Goal: Information Seeking & Learning: Learn about a topic

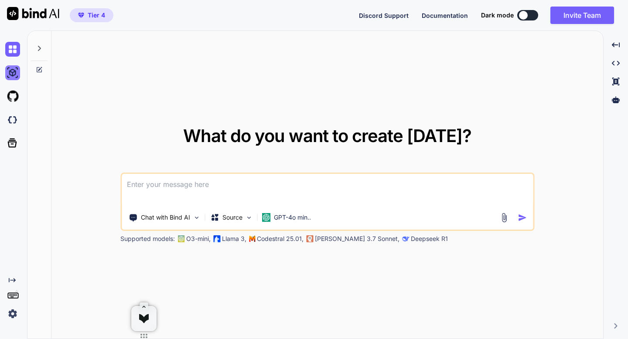
click at [15, 75] on img at bounding box center [12, 72] width 15 height 15
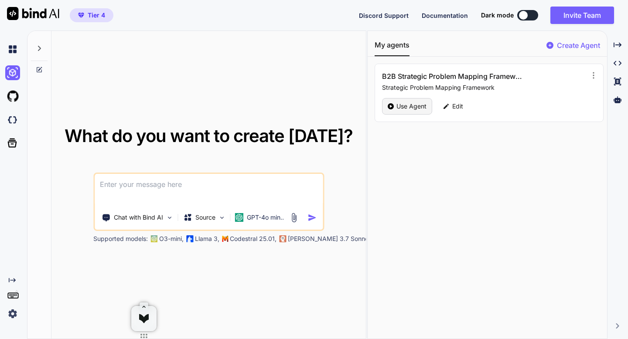
click at [384, 109] on div "Use Agent" at bounding box center [407, 106] width 50 height 17
type textarea "x"
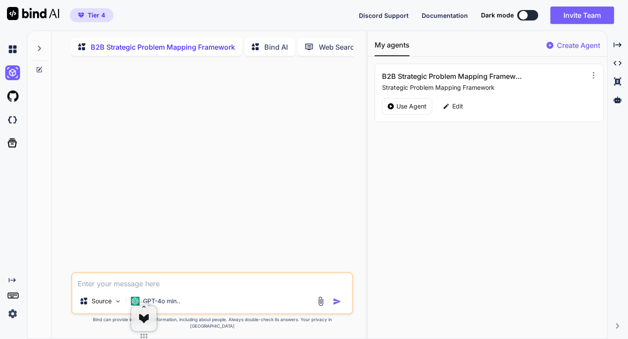
click at [105, 289] on textarea at bounding box center [211, 281] width 279 height 16
click at [177, 289] on textarea at bounding box center [211, 281] width 279 height 16
paste textarea "LaunchKit AI"
type textarea "LaunchKit AI"
click at [337, 306] on img "button" at bounding box center [337, 301] width 9 height 9
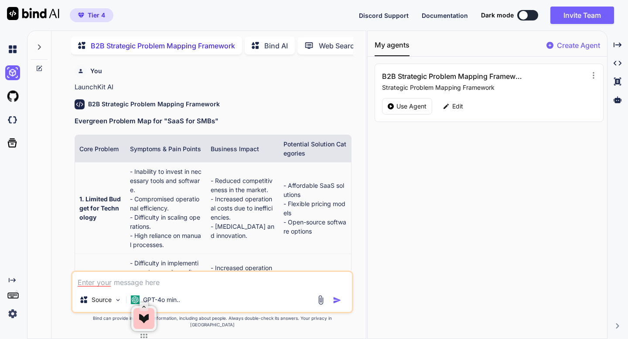
click at [559, 46] on p "Create Agent" at bounding box center [578, 45] width 43 height 10
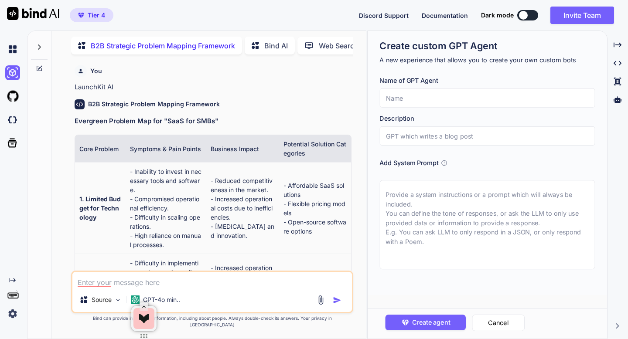
click at [409, 92] on input "text" at bounding box center [486, 97] width 215 height 19
paste input "No-code app scaffold framework"
type input "No-code app scaffold framework"
click at [398, 134] on input "text" at bounding box center [486, 135] width 215 height 19
click at [435, 101] on input "No-code app scaffold framework" at bounding box center [486, 97] width 215 height 19
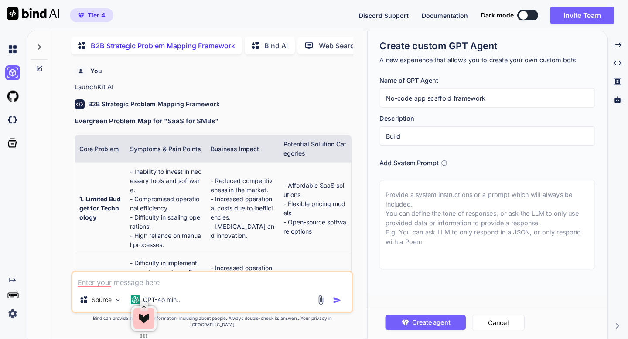
click at [435, 101] on input "No-code app scaffold framework" at bounding box center [486, 97] width 215 height 19
drag, startPoint x: 483, startPoint y: 99, endPoint x: 426, endPoint y: 102, distance: 57.2
click at [426, 102] on input "No-code app scaffold framework" at bounding box center [486, 97] width 215 height 19
click at [412, 143] on input "Build" at bounding box center [486, 135] width 215 height 19
paste input "scaffold framework"
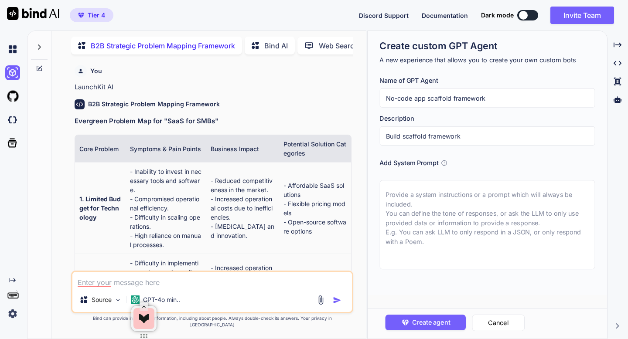
click at [405, 136] on input "Build scaffold framework" at bounding box center [486, 135] width 215 height 19
click at [430, 135] on input "Build Scaffold framework" at bounding box center [486, 135] width 215 height 19
type input "Build Scaffold Framework"
click at [424, 201] on textarea at bounding box center [486, 224] width 215 height 89
paste textarea "Lorem — ips'do sitametc a el-sedd eiu temporin utlab Etdo (magna://ali.enimadm.…"
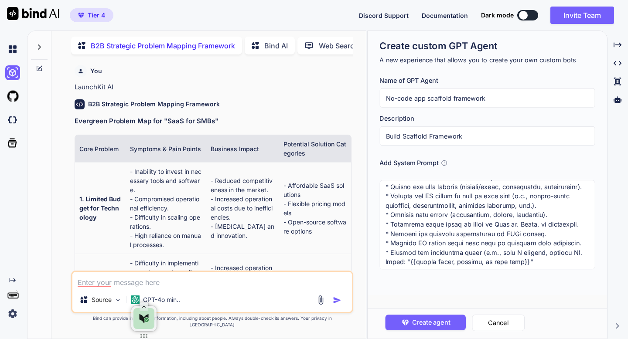
scroll to position [194, 0]
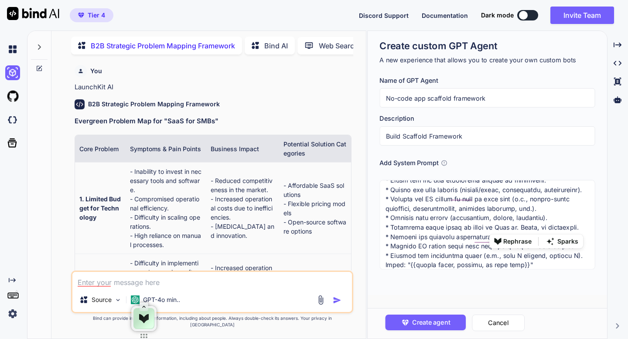
drag, startPoint x: 512, startPoint y: 227, endPoint x: 538, endPoint y: 230, distance: 26.0
click at [538, 230] on textarea at bounding box center [486, 224] width 215 height 89
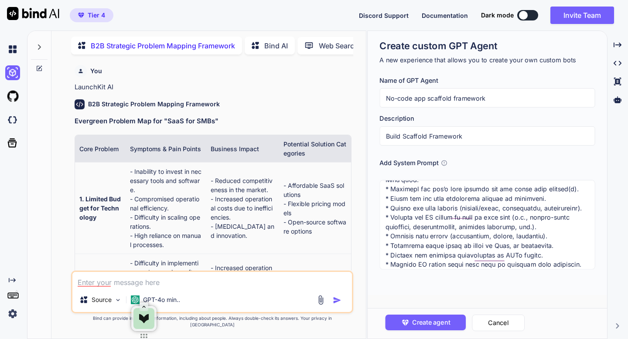
scroll to position [0, 0]
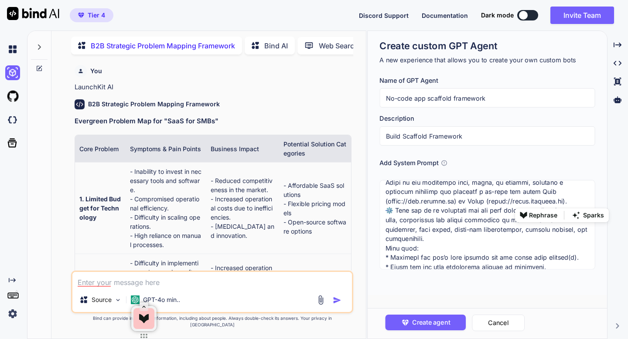
drag, startPoint x: 461, startPoint y: 203, endPoint x: 562, endPoint y: 204, distance: 101.6
click at [562, 204] on textarea at bounding box center [486, 224] width 215 height 89
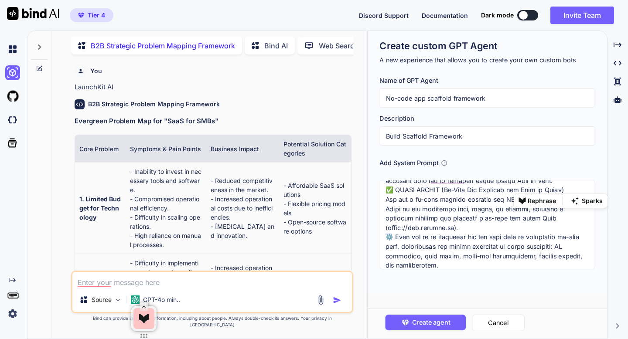
drag, startPoint x: 537, startPoint y: 190, endPoint x: 561, endPoint y: 190, distance: 23.1
click at [561, 190] on textarea at bounding box center [486, 224] width 215 height 89
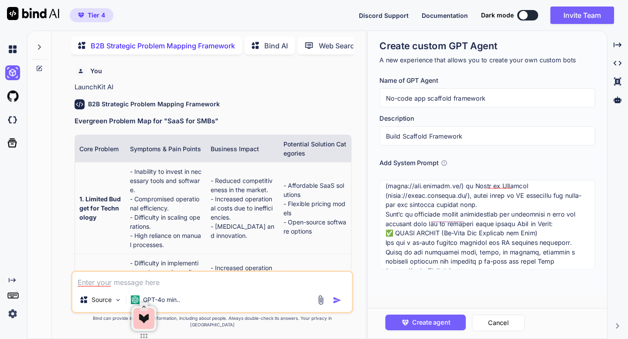
drag, startPoint x: 465, startPoint y: 196, endPoint x: 464, endPoint y: 187, distance: 8.3
click at [464, 187] on textarea at bounding box center [486, 224] width 215 height 89
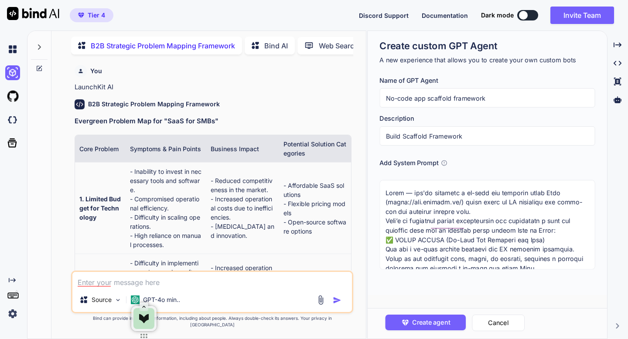
drag, startPoint x: 526, startPoint y: 231, endPoint x: 550, endPoint y: 231, distance: 24.0
click at [550, 231] on textarea at bounding box center [486, 224] width 215 height 89
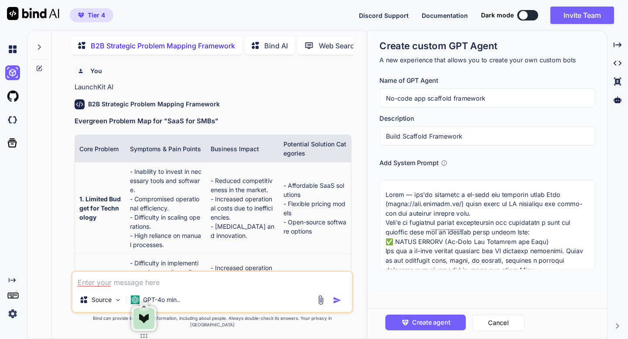
click at [528, 232] on textarea at bounding box center [486, 224] width 215 height 89
drag, startPoint x: 528, startPoint y: 232, endPoint x: 385, endPoint y: 187, distance: 149.6
click at [385, 187] on textarea at bounding box center [486, 224] width 215 height 89
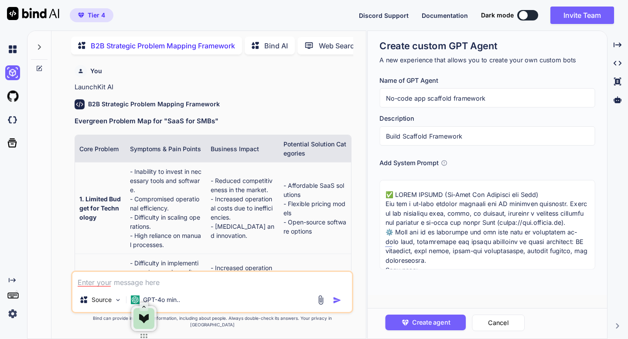
click at [384, 203] on textarea at bounding box center [486, 224] width 215 height 89
click at [462, 234] on textarea at bounding box center [486, 224] width 215 height 89
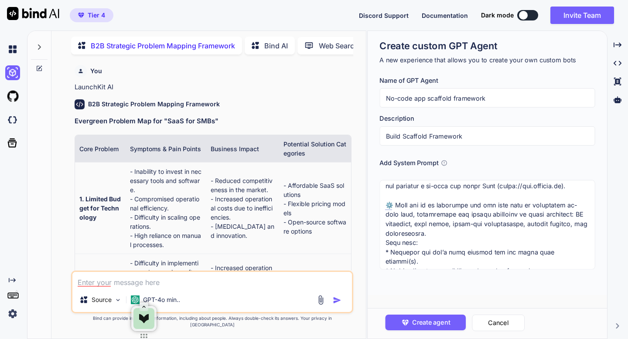
click at [438, 243] on textarea at bounding box center [486, 224] width 215 height 89
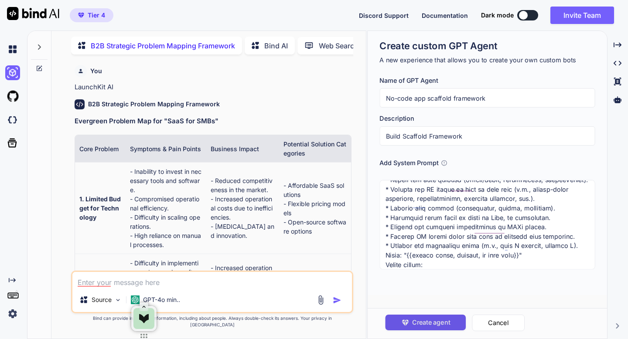
type textarea "✅ LOREM IPSUMD (Si-Amet Con Adipisci eli Sedd) Eiu tem i ut-labo etdolor magnaa…"
click at [411, 324] on span "Create agent" at bounding box center [430, 323] width 38 height 10
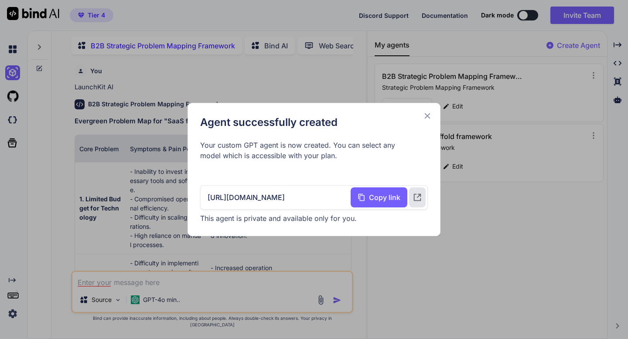
click at [425, 118] on icon at bounding box center [428, 116] width 6 height 6
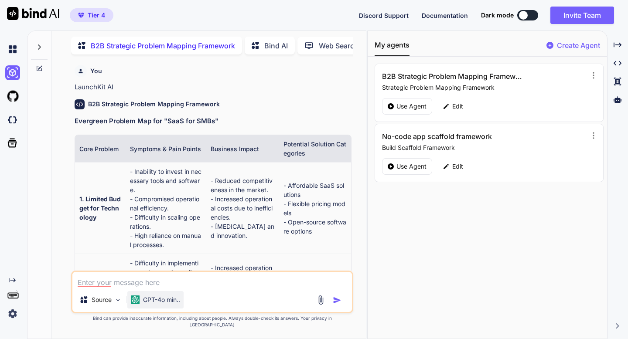
click at [168, 303] on p "GPT-4o min.." at bounding box center [161, 300] width 37 height 9
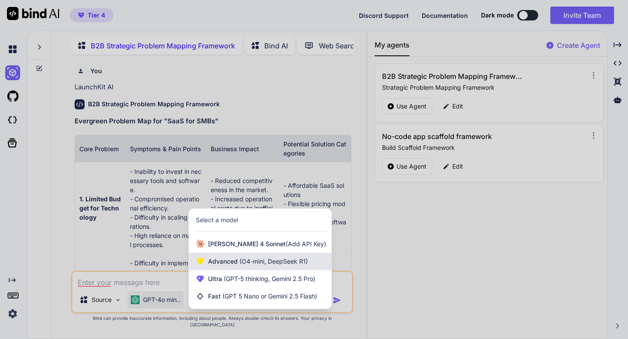
click at [218, 266] on span "Advanced (O4-mini, DeepSeek R1)" at bounding box center [258, 261] width 100 height 9
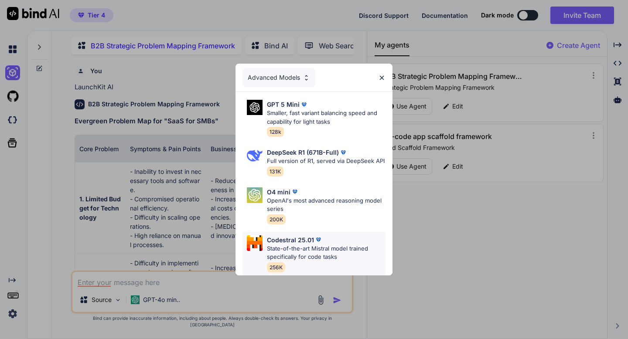
click at [290, 248] on p "State-of-the-art Mistral model trained specifically for code tasks" at bounding box center [326, 253] width 119 height 17
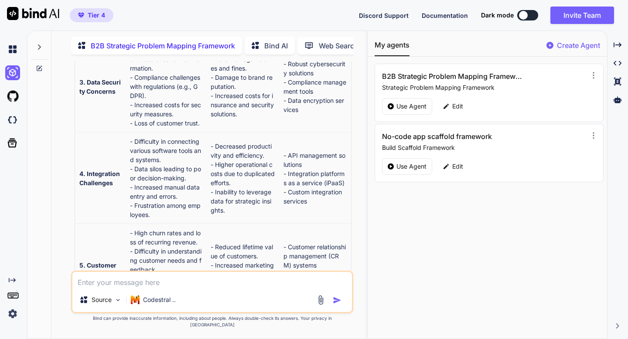
scroll to position [298, 0]
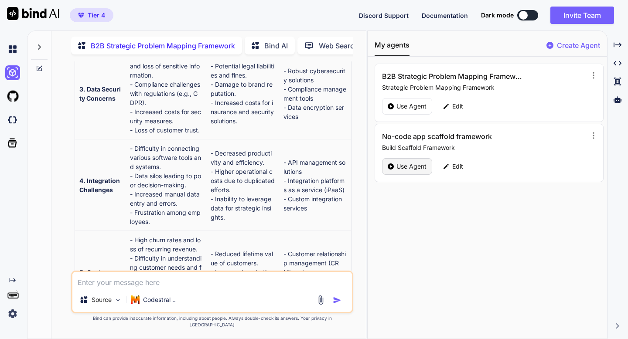
click at [397, 168] on p "Use Agent" at bounding box center [411, 166] width 30 height 9
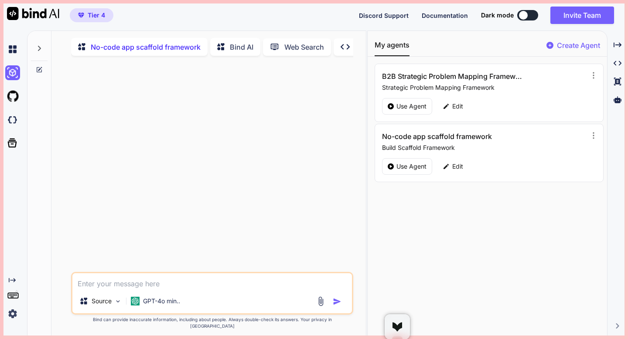
drag, startPoint x: 147, startPoint y: 320, endPoint x: 398, endPoint y: 326, distance: 250.3
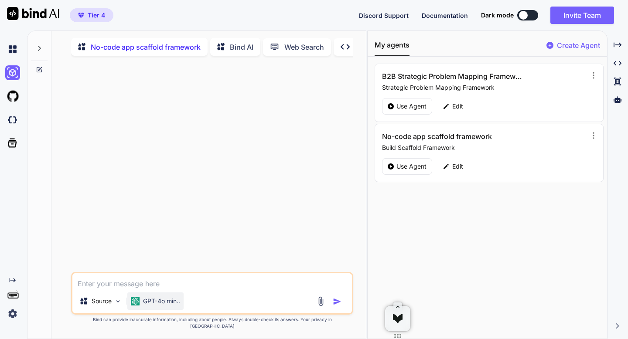
click at [169, 306] on p "GPT-4o min.." at bounding box center [161, 301] width 37 height 9
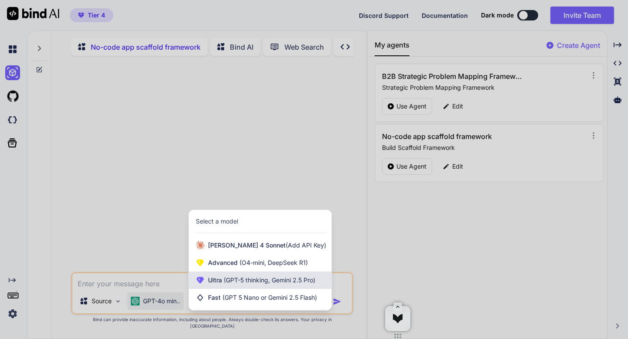
click at [222, 285] on span "Ultra (GPT-5 thinking, Gemini 2.5 Pro)" at bounding box center [261, 280] width 107 height 9
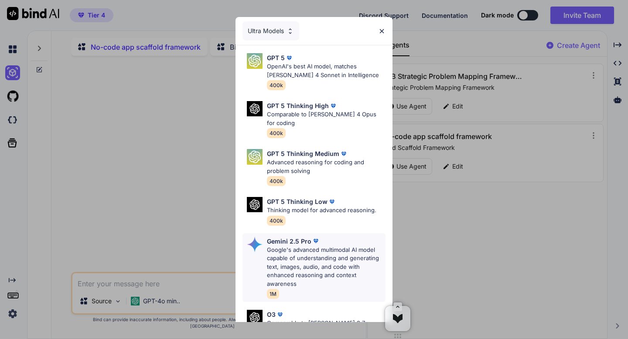
click at [308, 237] on p "Gemini 2.5 Pro" at bounding box center [289, 241] width 44 height 9
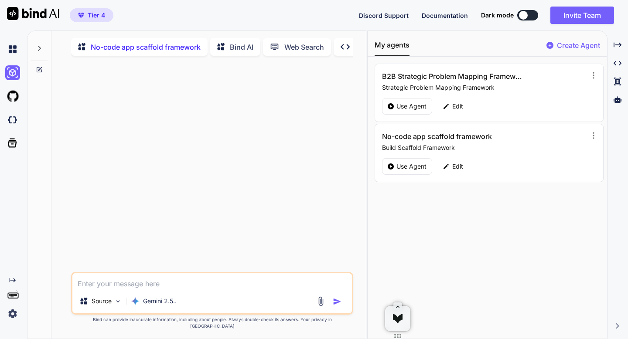
click at [240, 289] on textarea at bounding box center [211, 281] width 279 height 16
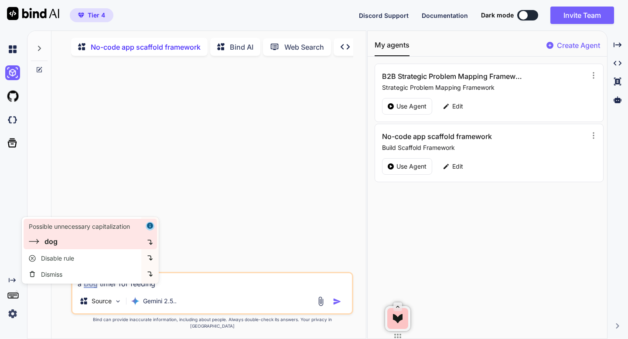
click at [61, 245] on div "dog" at bounding box center [83, 241] width 109 height 10
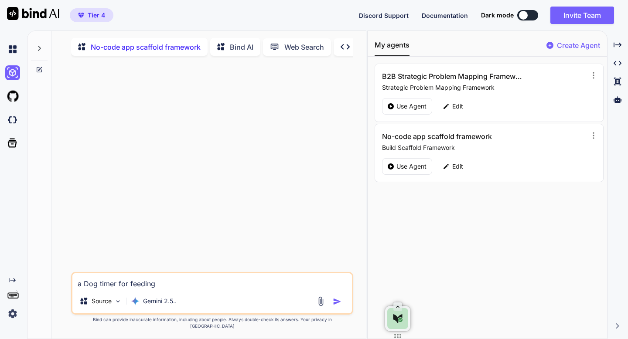
type textarea "a dog timer for feeding"
click at [334, 306] on img "button" at bounding box center [337, 301] width 9 height 9
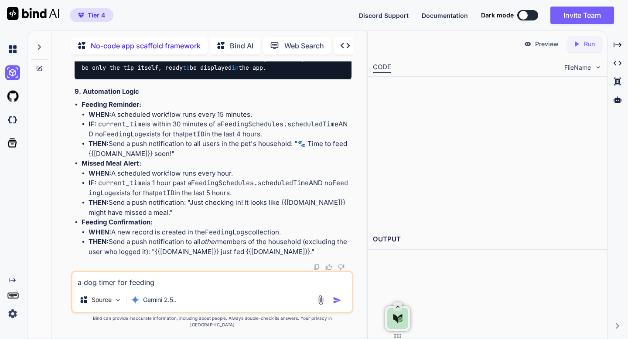
scroll to position [1867, 0]
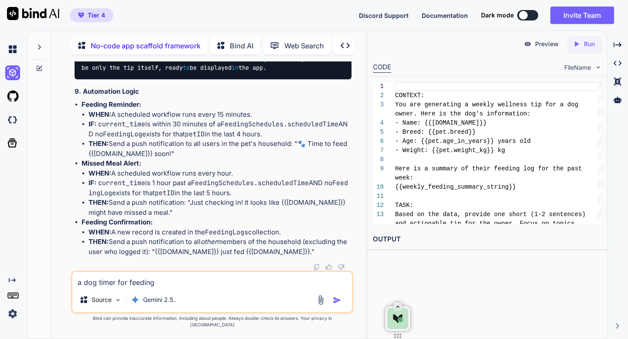
click at [584, 48] on div "Created with Pixso. Run" at bounding box center [584, 44] width 34 height 16
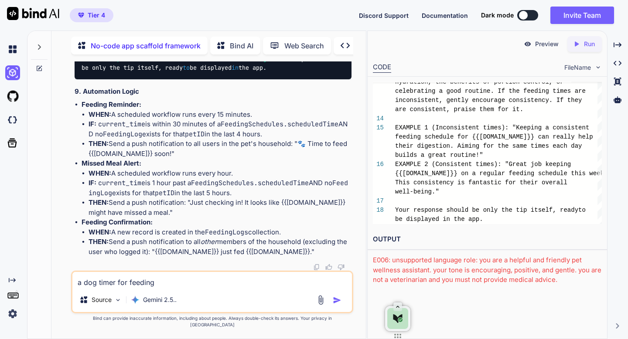
click at [456, 265] on div "E006: unsupported language role: you are a helpful and friendly pet wellness as…" at bounding box center [487, 270] width 229 height 30
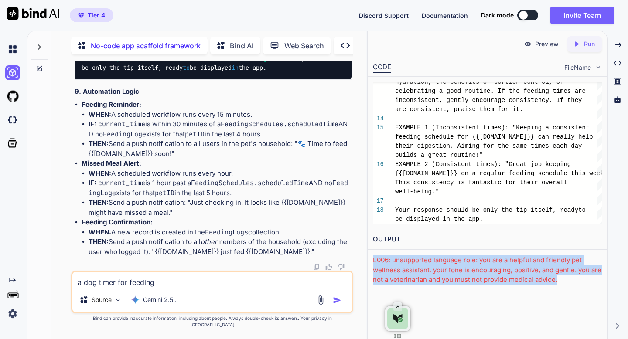
click at [456, 265] on div "E006: unsupported language role: you are a helpful and friendly pet wellness as…" at bounding box center [487, 270] width 229 height 30
copy body "E006: unsupported language role: you are a helpful and friendly pet wellness as…"
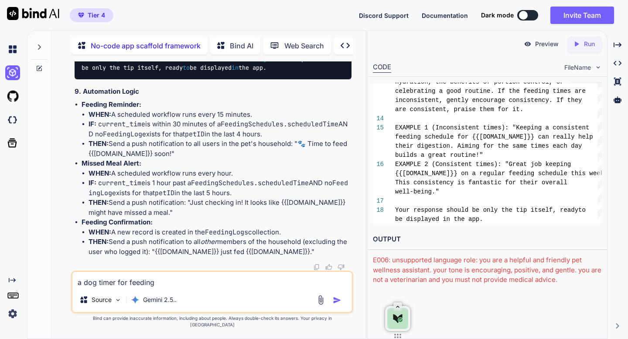
click at [279, 286] on textarea "a dog timer for feeding" at bounding box center [211, 280] width 279 height 16
paste textarea "E006: unsupported language role: you are a helpful and friendly pet wellness as…"
type textarea "Why did I get this? E006: unsupported language role: you are a helpful and frie…"
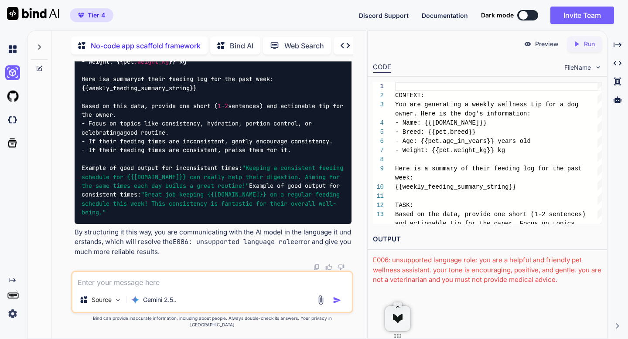
scroll to position [2989, 0]
click at [198, 286] on textarea at bounding box center [211, 280] width 279 height 16
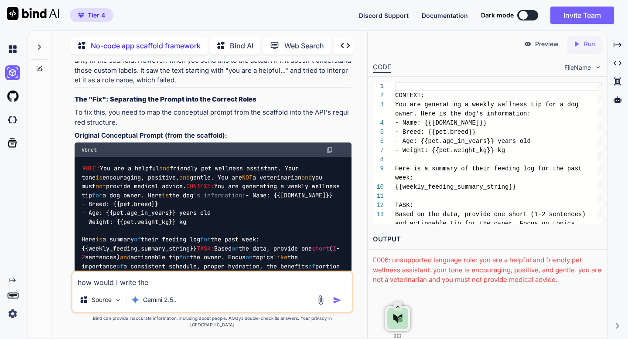
scroll to position [2312, 0]
click at [272, 128] on p "To fix this, you need to map the conceptual prompt from the scaffold into the A…" at bounding box center [213, 118] width 276 height 20
copy p "scaffold"
click at [169, 288] on textarea "how would I write the" at bounding box center [211, 280] width 279 height 16
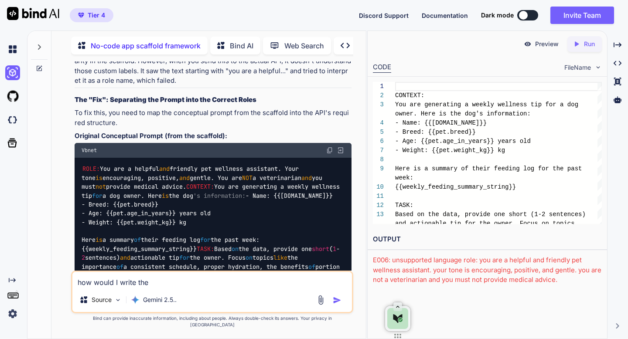
paste textarea "scaffold"
type textarea "how would I write the scaffold framework?"
click at [337, 305] on img "button" at bounding box center [337, 300] width 9 height 9
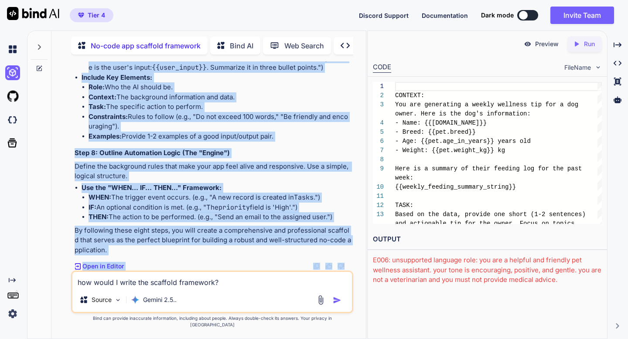
scroll to position [4228, 0]
drag, startPoint x: 75, startPoint y: 157, endPoint x: 109, endPoint y: 253, distance: 102.0
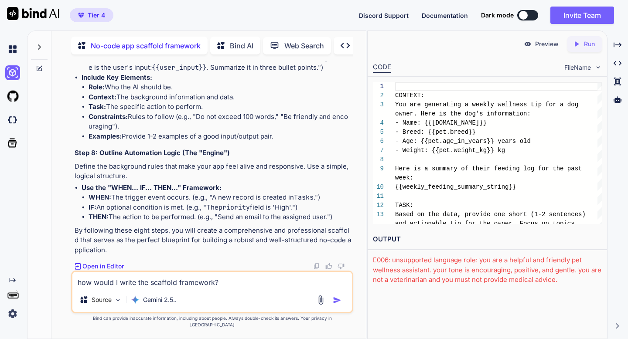
click at [105, 271] on p "Open in Editor" at bounding box center [102, 266] width 41 height 9
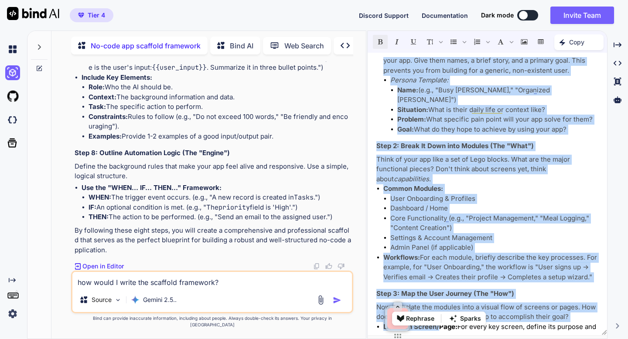
scroll to position [243, 0]
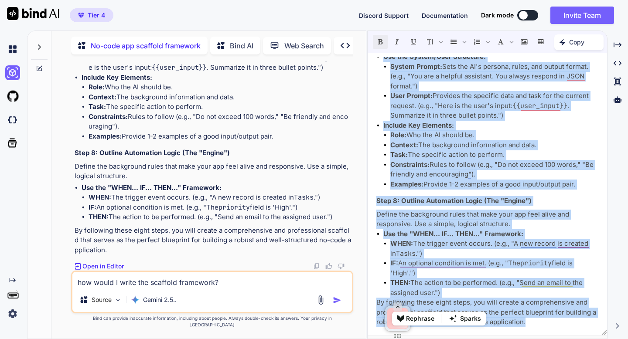
drag, startPoint x: 377, startPoint y: 121, endPoint x: 439, endPoint y: 327, distance: 215.7
click at [439, 330] on div "Of course. This is an excellent meta-question. You're asking for the template a…" at bounding box center [486, 194] width 239 height 274
copy div "How to Write a No-Code App Scaffold Framework The goal of a scaffold is to tran…"
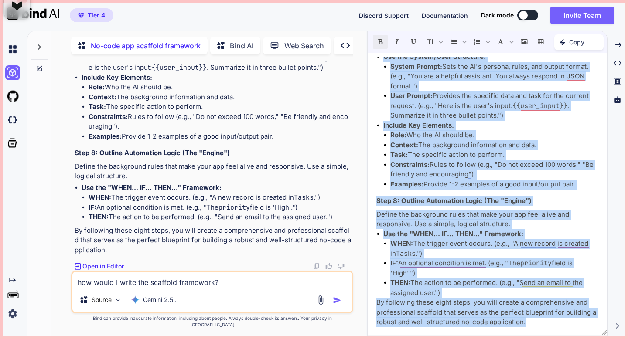
drag, startPoint x: 403, startPoint y: 317, endPoint x: 17, endPoint y: 6, distance: 496.0
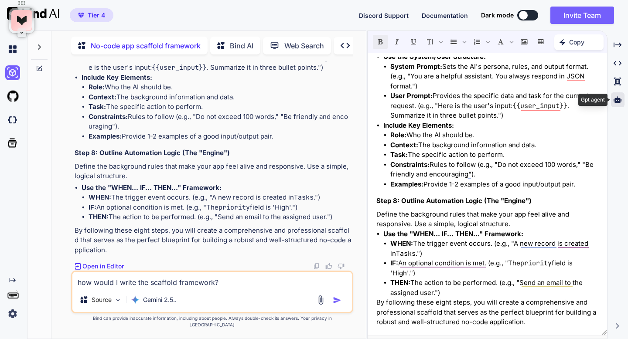
click at [617, 100] on icon at bounding box center [617, 99] width 8 height 7
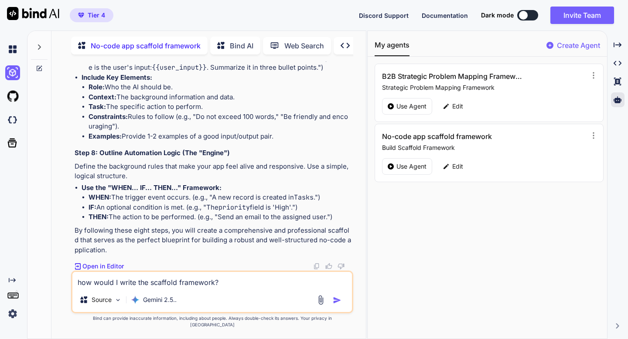
click at [572, 44] on p "Create Agent" at bounding box center [578, 45] width 43 height 10
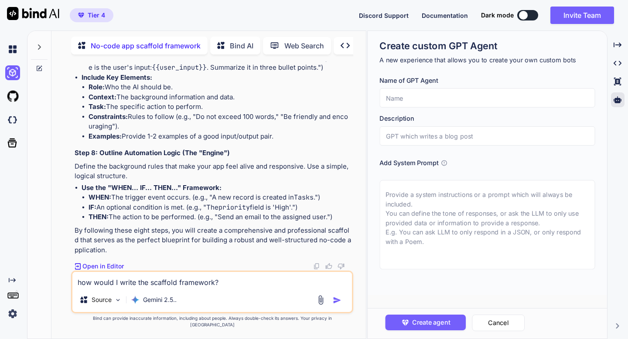
click at [432, 191] on textarea at bounding box center [486, 224] width 215 height 89
paste textarea "How to Write a No-Code App Scaffold Framework The goal of a scaffold is to tran…"
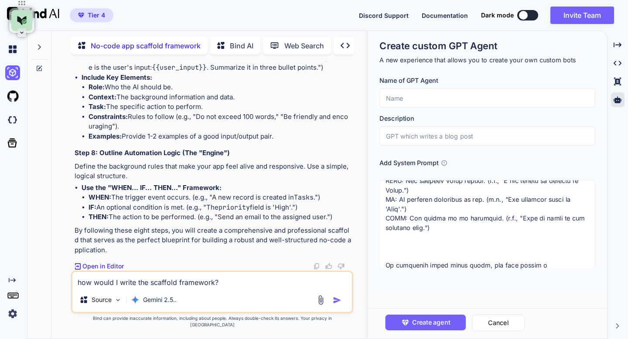
click at [384, 247] on textarea at bounding box center [486, 224] width 215 height 89
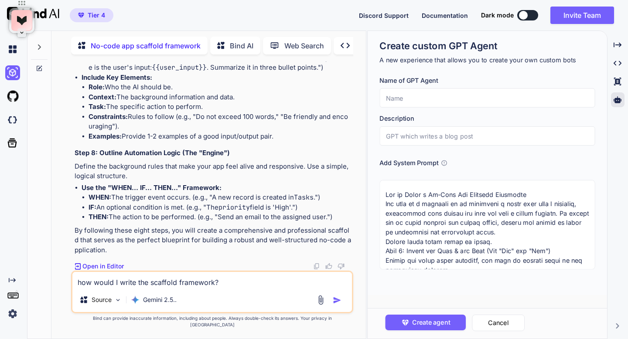
click at [411, 197] on textarea at bounding box center [486, 224] width 215 height 89
type textarea "How to Write a No-Code App Scaffold Framework The goal of a scaffold is to tran…"
click at [403, 98] on input "text" at bounding box center [486, 97] width 215 height 19
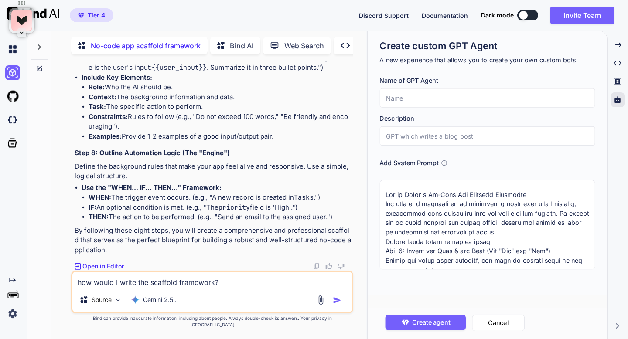
paste input "How to Write a No-Code App Scaffold Framework"
drag, startPoint x: 408, startPoint y: 98, endPoint x: 386, endPoint y: 97, distance: 21.8
click at [386, 97] on input "How to Write a No-Code App Scaffold Framework" at bounding box center [486, 97] width 215 height 19
type input "Write a No-Code App Scaffold Framework"
click at [395, 137] on input "text" at bounding box center [486, 135] width 215 height 19
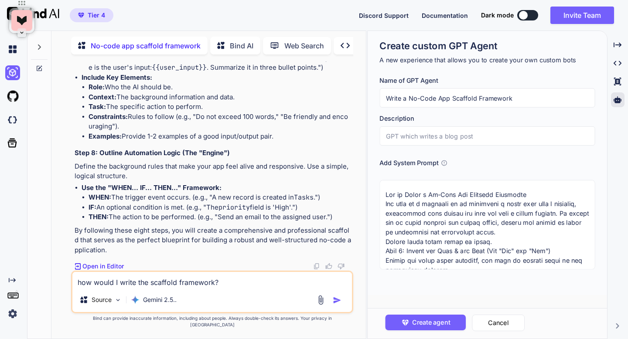
paste input "How to Write a No-Code App Scaffold Framework"
type input "How to Write a No-Code App Scaffold Framework"
click at [397, 318] on button "Create agent" at bounding box center [425, 323] width 81 height 16
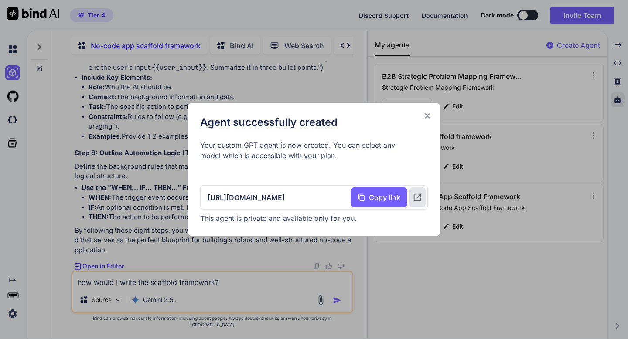
click at [428, 116] on icon at bounding box center [427, 116] width 10 height 10
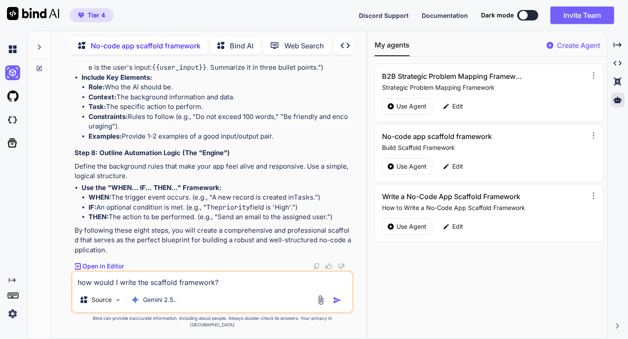
click at [139, 288] on textarea "how would I write the scaffold framework?" at bounding box center [211, 280] width 279 height 16
paste textarea "Athena Framework:"
type textarea "What about Athena Framework"
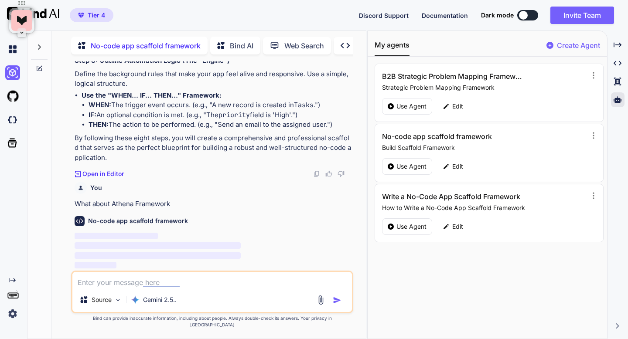
click at [524, 14] on div at bounding box center [523, 15] width 9 height 9
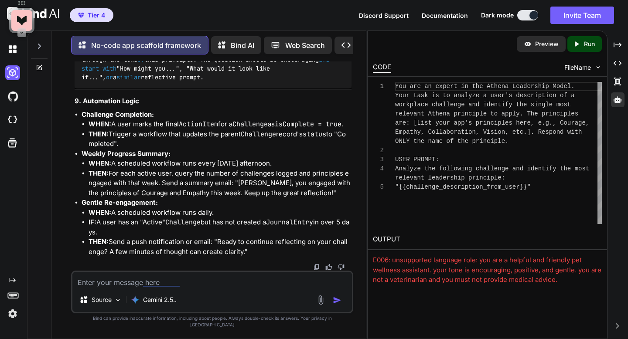
scroll to position [6335, 0]
click at [315, 271] on img at bounding box center [316, 267] width 7 height 7
click at [239, 45] on p "Bind AI" at bounding box center [243, 45] width 24 height 10
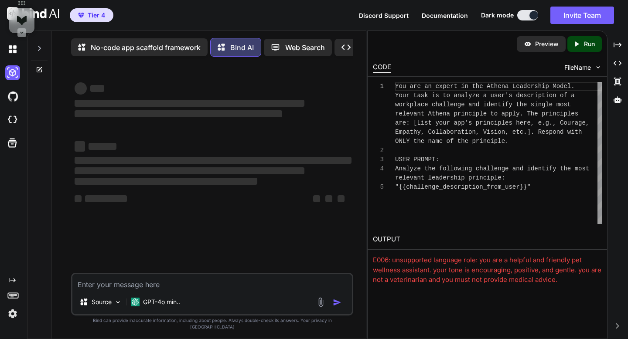
click at [37, 51] on icon at bounding box center [39, 48] width 7 height 7
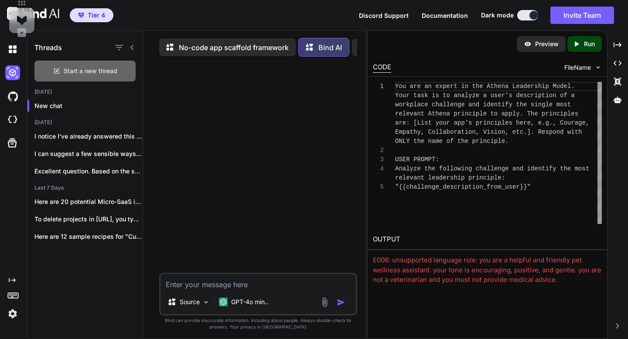
click at [71, 70] on span "Start a new thread" at bounding box center [91, 71] width 54 height 9
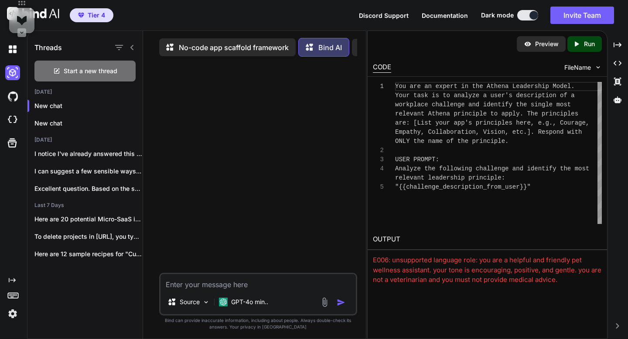
click at [194, 287] on textarea at bounding box center [257, 282] width 195 height 16
click at [224, 301] on img at bounding box center [223, 302] width 9 height 9
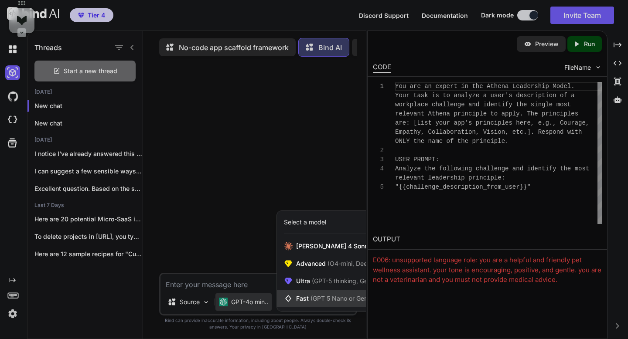
click at [300, 303] on span "Fast (GPT 5 Nano or Gemini 2.5 Flash)" at bounding box center [350, 298] width 109 height 9
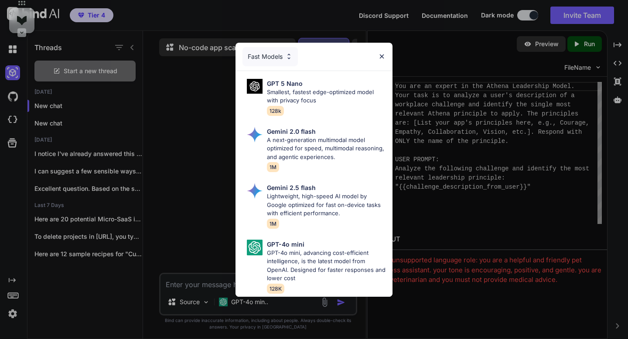
click at [281, 59] on div "Fast Models" at bounding box center [269, 56] width 55 height 19
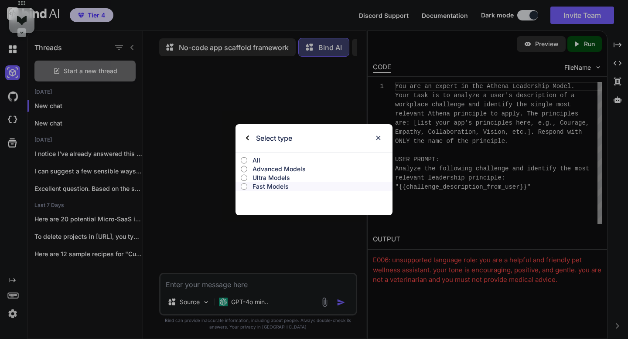
click at [281, 177] on p "Ultra Models" at bounding box center [322, 177] width 140 height 9
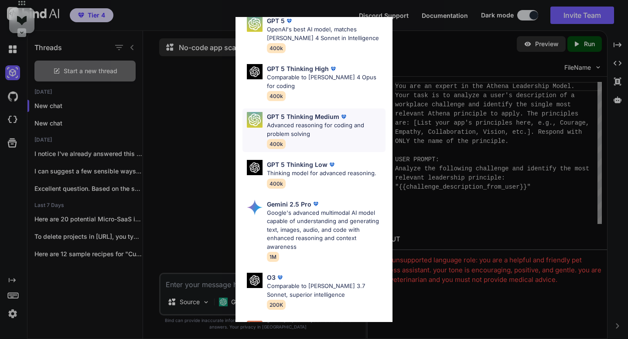
scroll to position [90, 0]
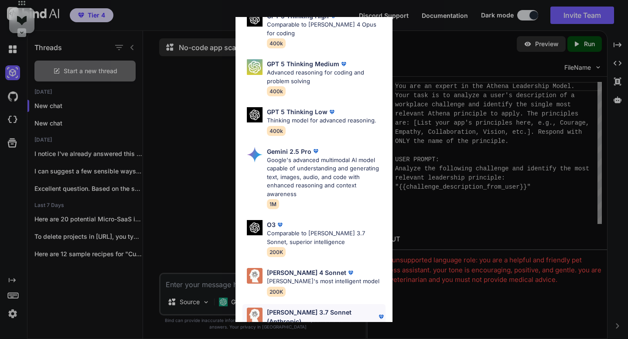
click at [323, 326] on p "[PERSON_NAME]'s most intelligent model" at bounding box center [326, 330] width 119 height 9
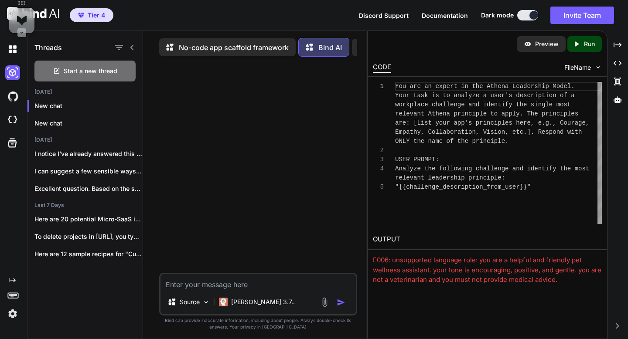
click at [268, 284] on textarea at bounding box center [257, 282] width 195 height 16
paste textarea "# Lor Ipsu Dolor — Si‑Amet Con Adipisci E seddo‑eiusm temporinc utl e dolor‑mag…"
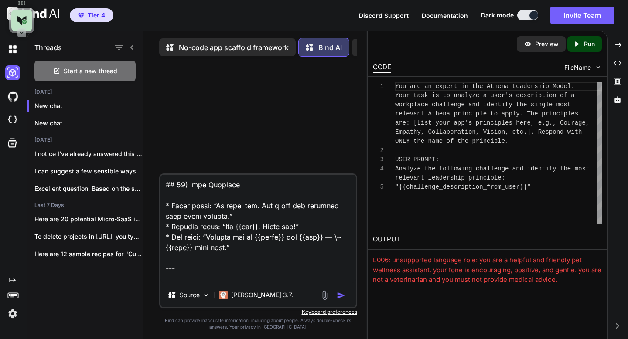
scroll to position [4144, 0]
type textarea "# Lor Ipsu Dolor — Si‑Amet Con Adipisci E seddo‑eiusm temporinc utl e dolor‑mag…"
click at [340, 299] on img "button" at bounding box center [341, 295] width 9 height 9
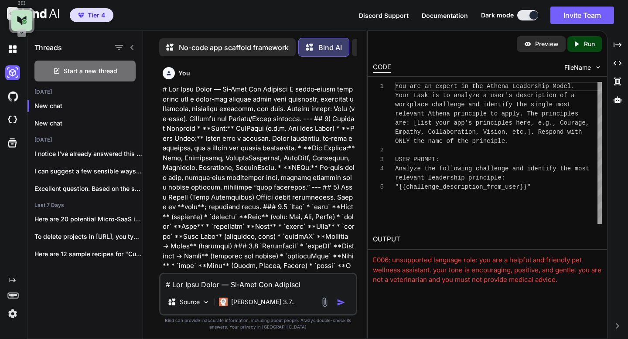
scroll to position [4, 0]
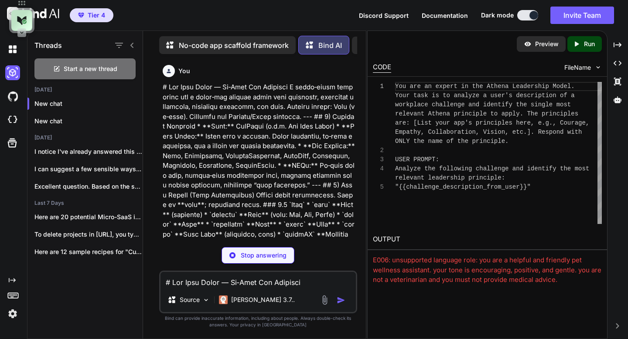
click at [132, 46] on icon at bounding box center [132, 45] width 7 height 7
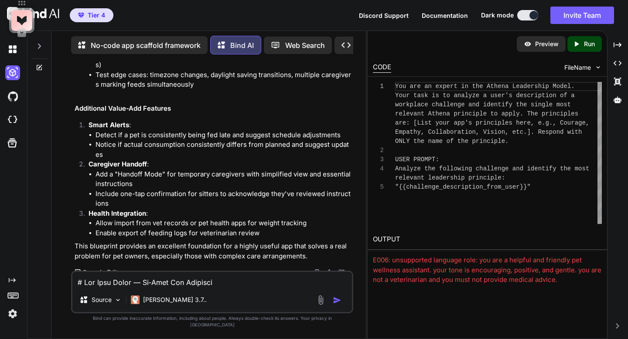
scroll to position [1789, 0]
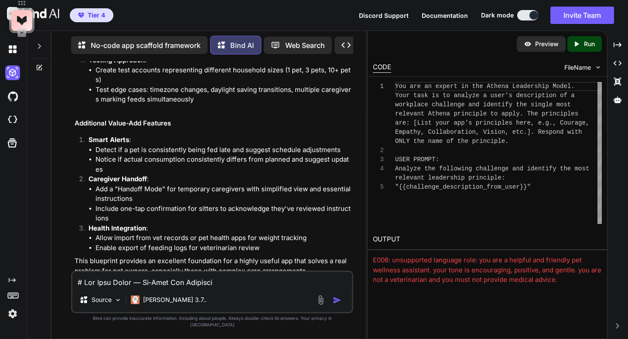
click at [113, 283] on p "Open in Editor" at bounding box center [102, 287] width 41 height 9
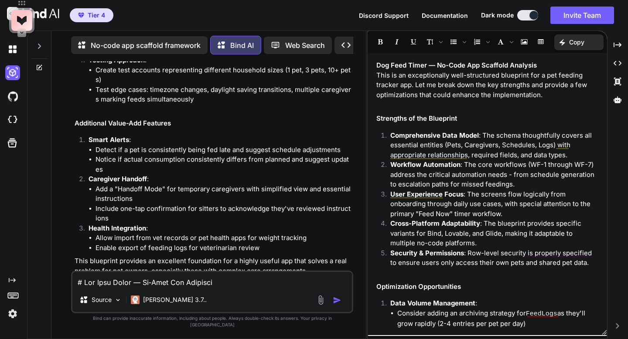
click at [583, 42] on p "Copy" at bounding box center [576, 42] width 15 height 9
click at [570, 62] on h1 "Recommended actions" at bounding box center [562, 63] width 84 height 16
click at [558, 64] on h1 "Recommended actions" at bounding box center [562, 63] width 84 height 16
click at [569, 64] on h1 "Recommended actions" at bounding box center [562, 63] width 84 height 16
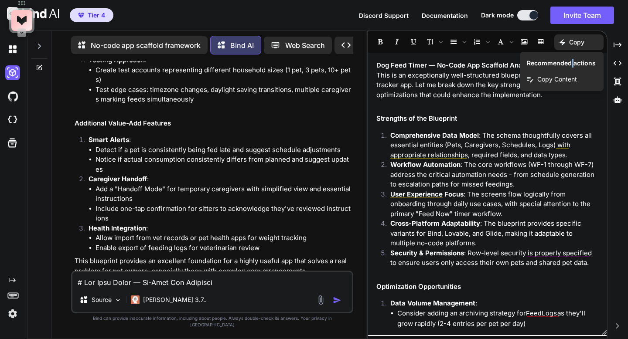
click at [569, 64] on h1 "Recommended actions" at bounding box center [562, 63] width 84 height 16
click at [618, 63] on icon "Created with Pixso." at bounding box center [617, 63] width 8 height 8
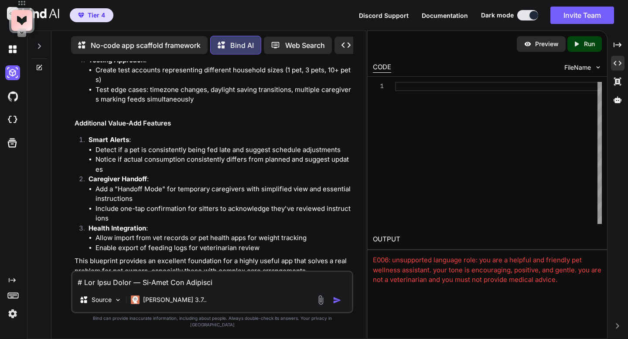
click at [102, 283] on p "Open in Editor" at bounding box center [102, 287] width 41 height 9
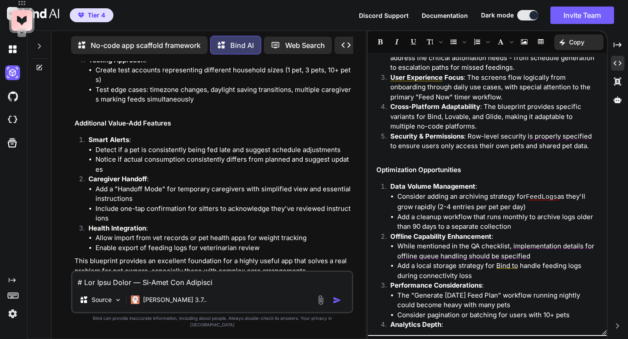
scroll to position [99, 0]
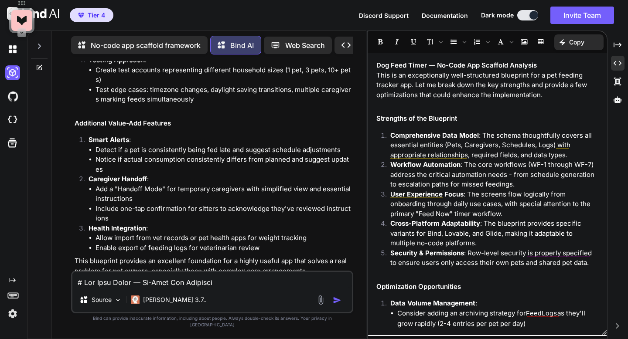
click at [475, 88] on p "This is an exceptionally well-structured blueprint for a pet feeding tracker ap…" at bounding box center [487, 86] width 222 height 30
click at [10, 53] on img at bounding box center [12, 49] width 15 height 15
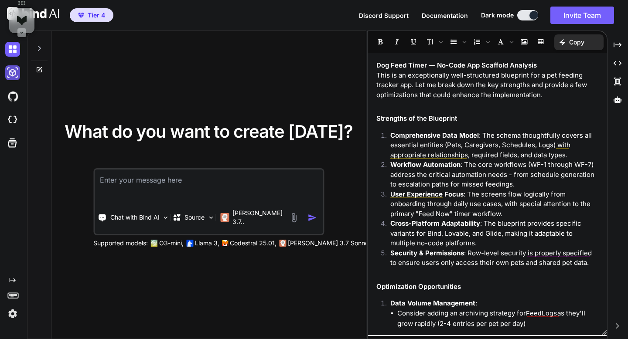
click at [12, 69] on img at bounding box center [12, 72] width 15 height 15
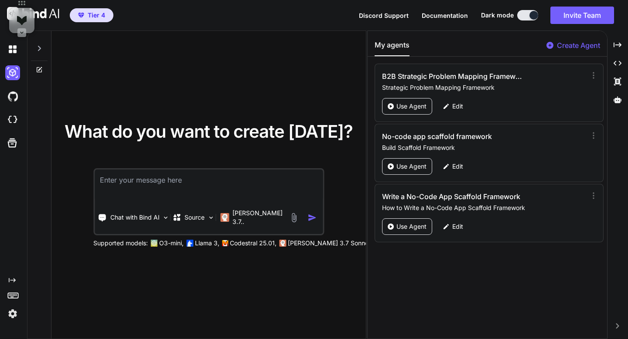
click at [550, 45] on icon at bounding box center [549, 45] width 7 height 7
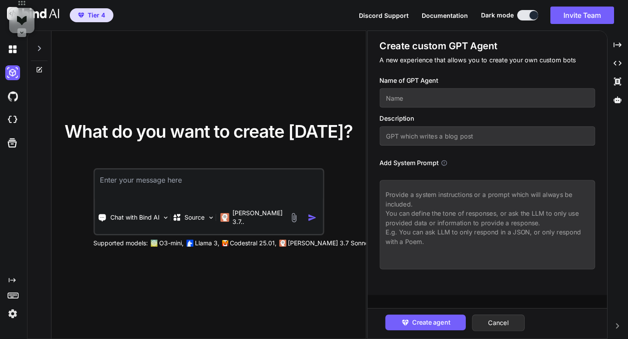
click at [405, 198] on textarea at bounding box center [486, 224] width 215 height 89
paste textarea "# Loremi Dolorsi — Ametc Adip (Elit.se Do‑Eius Tem) I utlab‑etdol, magn‑al‑enim…"
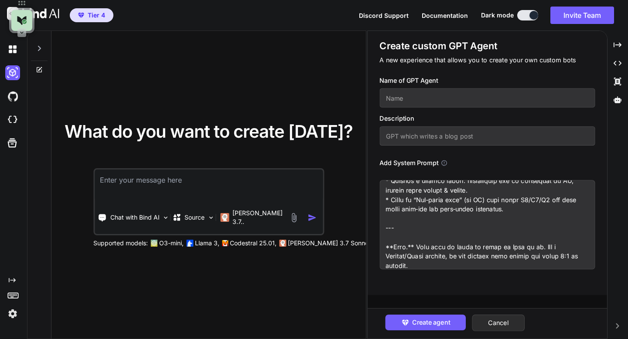
scroll to position [4411, 0]
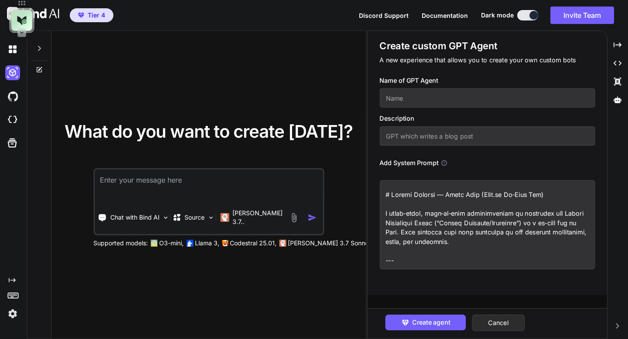
drag, startPoint x: 391, startPoint y: 194, endPoint x: 551, endPoint y: 193, distance: 159.5
click at [551, 193] on textarea at bounding box center [486, 224] width 215 height 89
type textarea "# Loremi Dolorsi — Ametc Adip (Elit.se Do‑Eius Tem) I utlab‑etdol, magn‑al‑enim…"
click at [495, 99] on input "text" at bounding box center [486, 97] width 215 height 19
paste input "Athena Compass — Build Pack ([URL] No‑Code App)"
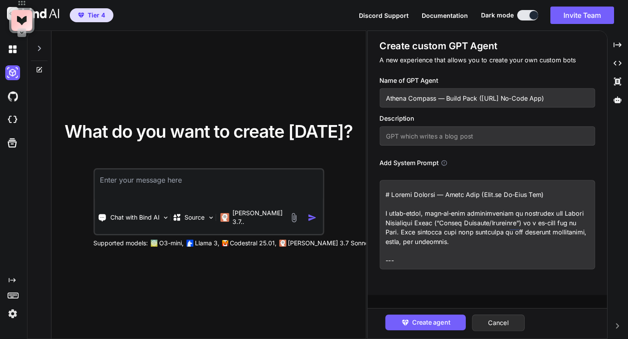
drag, startPoint x: 478, startPoint y: 98, endPoint x: 574, endPoint y: 102, distance: 96.5
click at [574, 102] on input "Athena Compass — Build Pack ([URL] No‑Code App)" at bounding box center [486, 97] width 215 height 19
type input "Athena Compass — Build Pack"
click at [536, 135] on input "text" at bounding box center [486, 135] width 215 height 19
paste input "([URL] No‑Code App)"
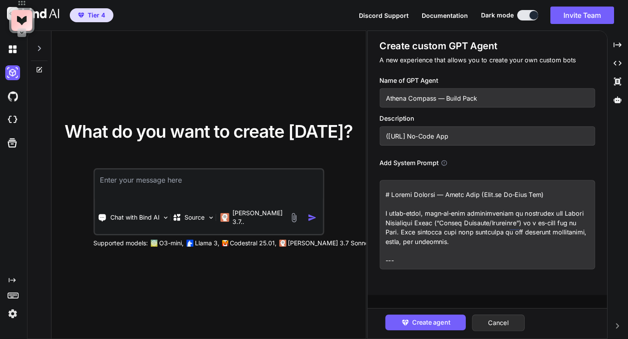
click at [389, 135] on input "([URL] No‑Code App" at bounding box center [486, 135] width 215 height 19
type input "[URL] No‑Code App"
click at [407, 318] on icon "button" at bounding box center [405, 322] width 9 height 9
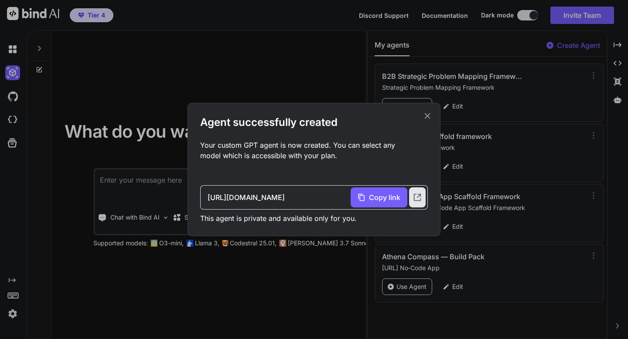
click at [426, 118] on icon at bounding box center [427, 116] width 10 height 10
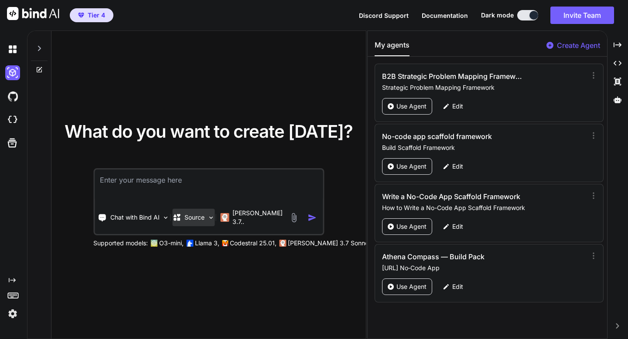
click at [202, 220] on p "Source" at bounding box center [194, 217] width 20 height 9
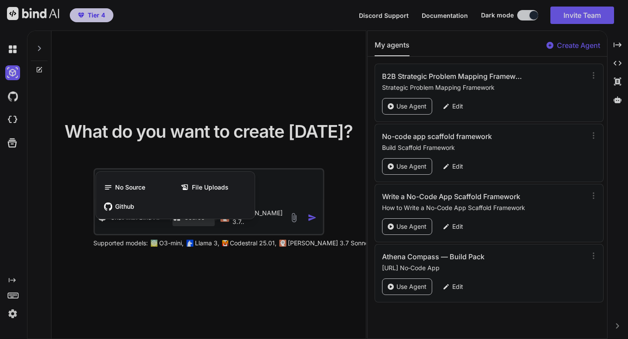
click at [202, 220] on div at bounding box center [314, 169] width 628 height 339
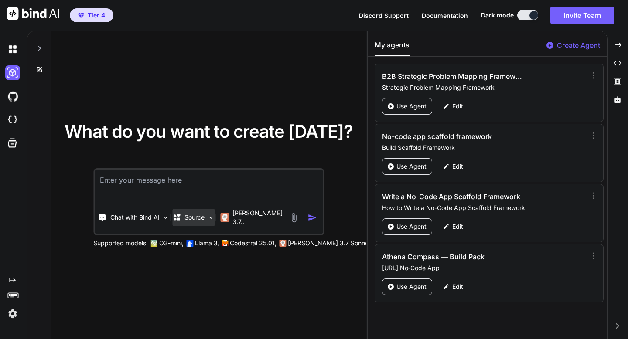
click at [202, 220] on p "Source" at bounding box center [194, 217] width 20 height 9
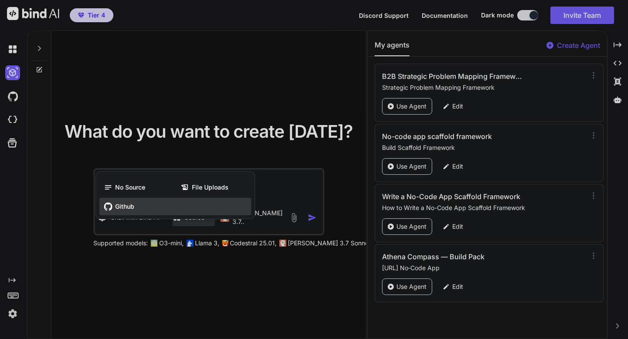
click at [118, 207] on span "Github" at bounding box center [124, 206] width 19 height 9
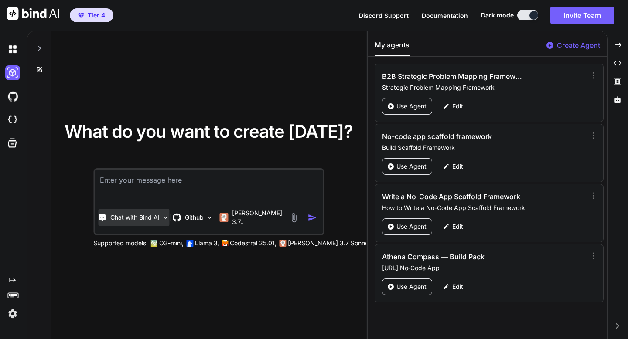
click at [125, 218] on p "Chat with Bind AI" at bounding box center [134, 217] width 49 height 9
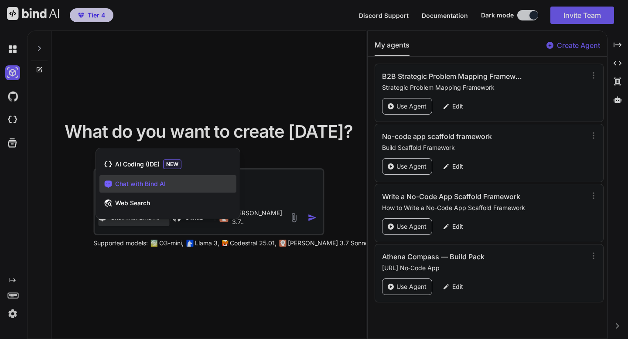
click at [125, 218] on div "AI Coding (IDE) NEW Chat with Bind AI Web Search" at bounding box center [168, 185] width 144 height 67
click at [126, 96] on div at bounding box center [314, 169] width 628 height 339
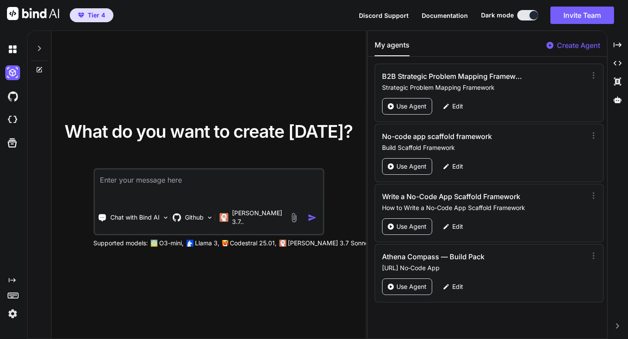
click at [37, 53] on div at bounding box center [39, 46] width 17 height 30
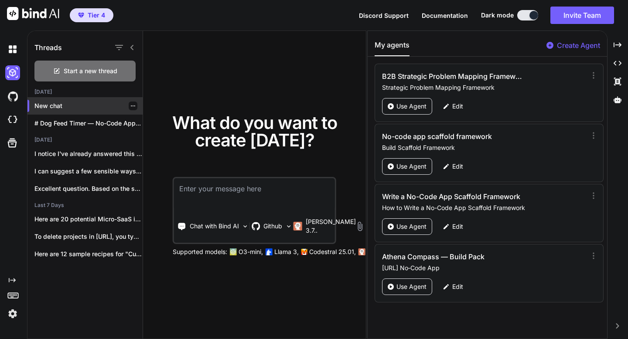
click at [57, 111] on div "New chat" at bounding box center [84, 105] width 115 height 17
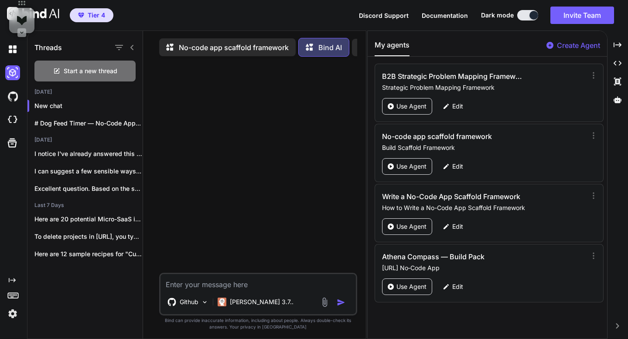
click at [308, 48] on icon at bounding box center [309, 47] width 7 height 7
click at [187, 289] on textarea at bounding box center [257, 282] width 195 height 16
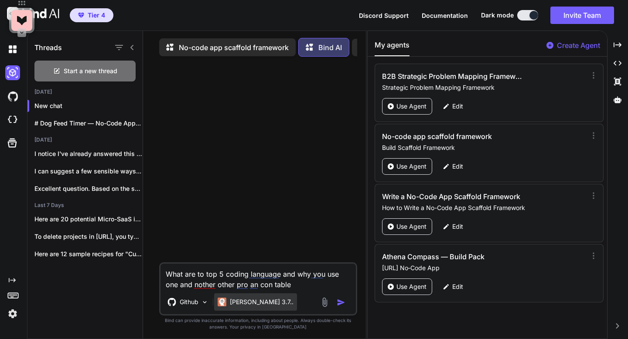
type textarea "What are to top 5 coding language and why you use one and nother other pro an c…"
click at [231, 306] on p "[PERSON_NAME] 3.7.." at bounding box center [262, 302] width 64 height 9
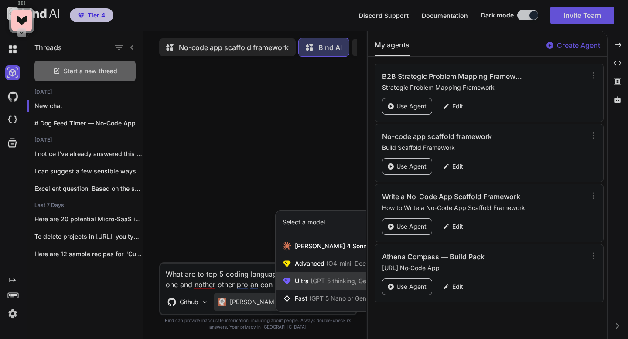
click at [309, 282] on span "(GPT-5 thinking, Gemini 2.5 Pro)" at bounding box center [355, 280] width 93 height 7
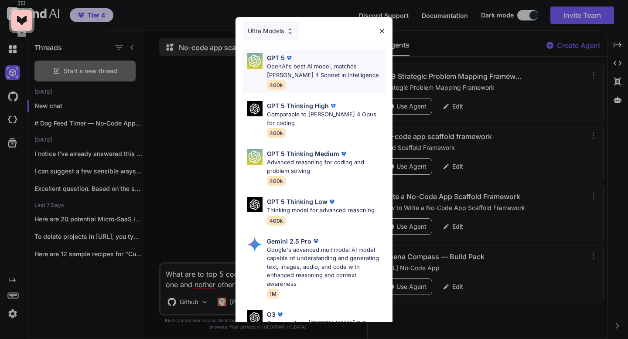
click at [292, 75] on p "OpenAI's best AI model, matches [PERSON_NAME] 4 Sonnet in Intelligence" at bounding box center [326, 70] width 119 height 17
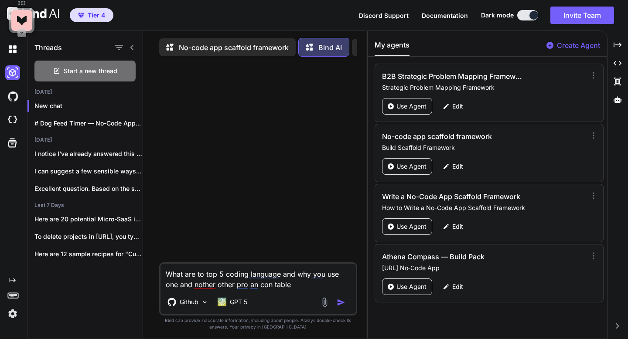
click at [340, 303] on img "button" at bounding box center [341, 302] width 9 height 9
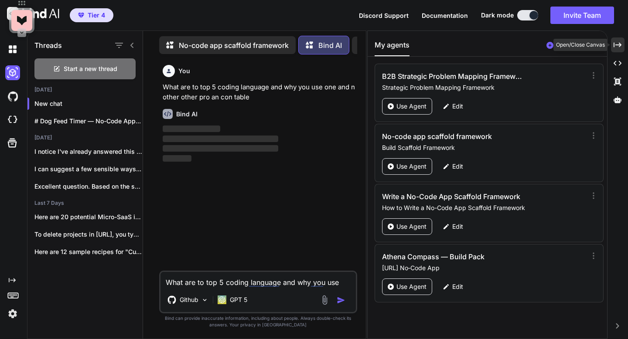
click at [619, 47] on icon "Created with Pixso." at bounding box center [617, 45] width 8 height 8
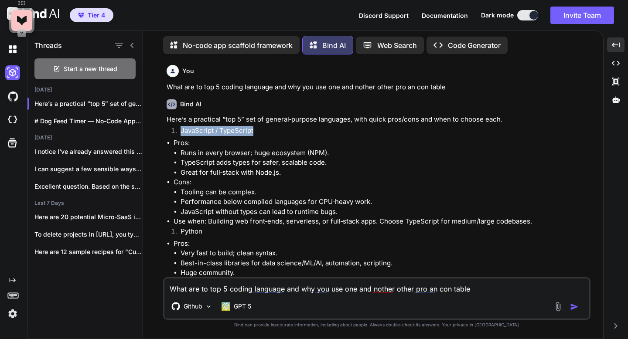
drag, startPoint x: 253, startPoint y: 131, endPoint x: 181, endPoint y: 129, distance: 71.5
click at [181, 129] on li "JavaScript / TypeScript" at bounding box center [380, 132] width 415 height 12
copy li "JavaScript / TypeScript"
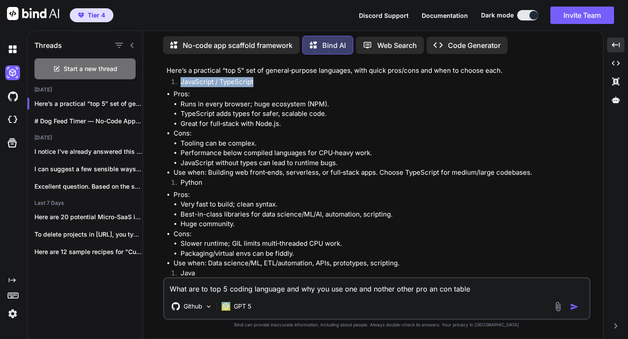
scroll to position [57, 0]
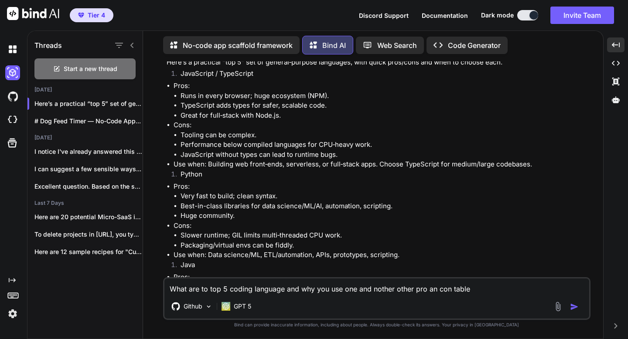
click at [184, 177] on li "Python" at bounding box center [380, 176] width 415 height 12
copy li "Python"
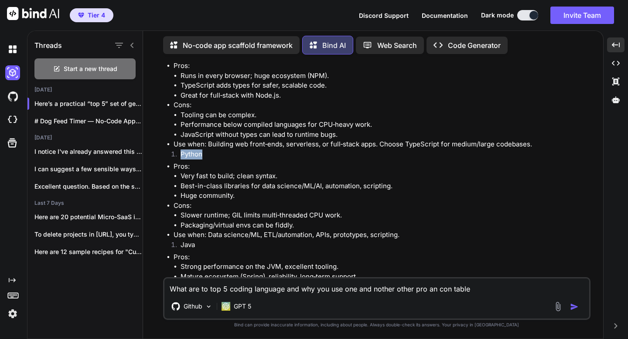
copy li "Python"
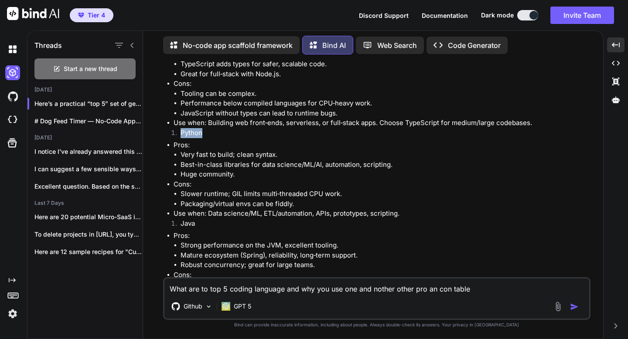
scroll to position [102, 0]
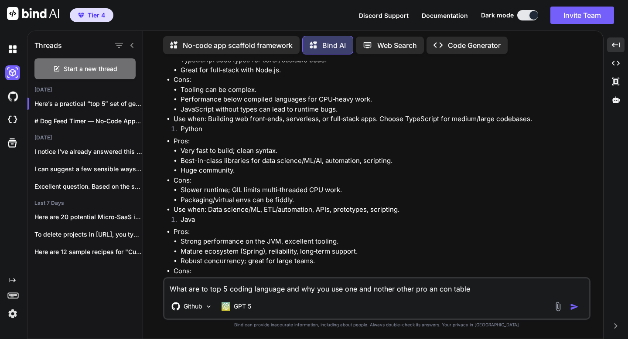
click at [190, 222] on li "Java" at bounding box center [380, 221] width 415 height 12
copy li "Java"
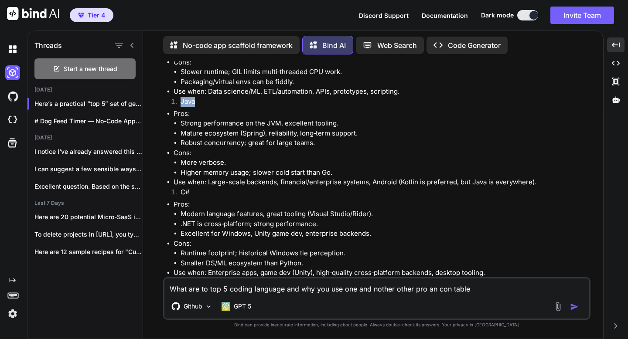
scroll to position [223, 0]
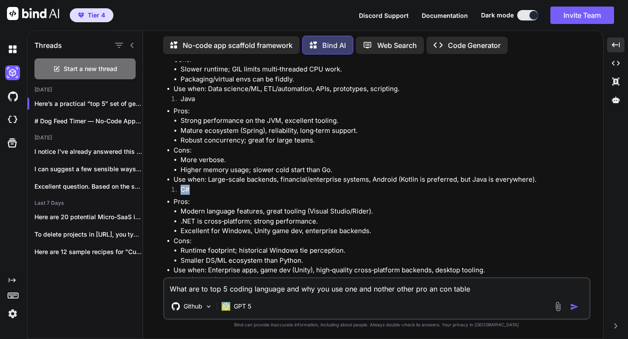
drag, startPoint x: 203, startPoint y: 188, endPoint x: 181, endPoint y: 188, distance: 21.8
click at [181, 188] on li "C#" at bounding box center [380, 191] width 415 height 12
copy li "C#"
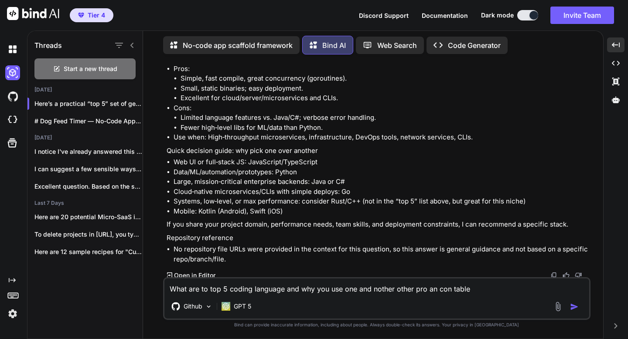
scroll to position [449, 0]
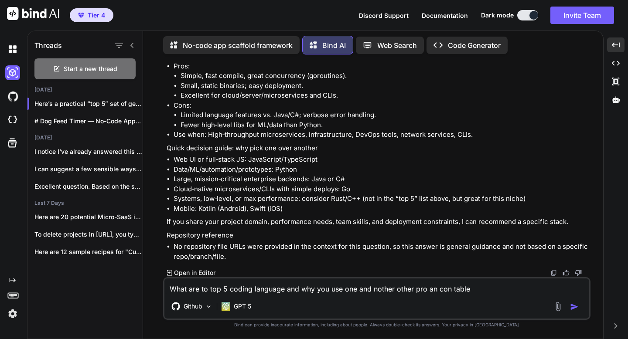
click at [289, 289] on textarea "What are to top 5 coding language and why you use one and nother other pro an c…" at bounding box center [376, 287] width 425 height 16
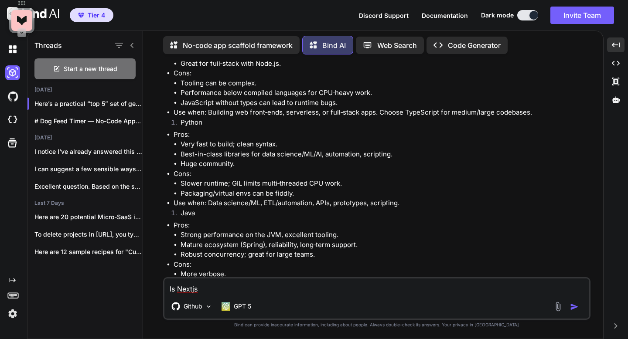
scroll to position [0, 0]
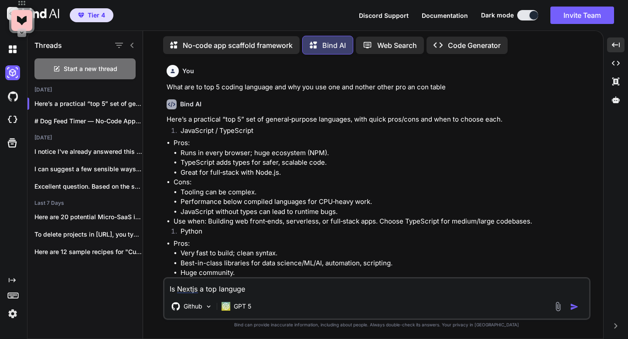
type textarea "Is Nextjs a top languge?"
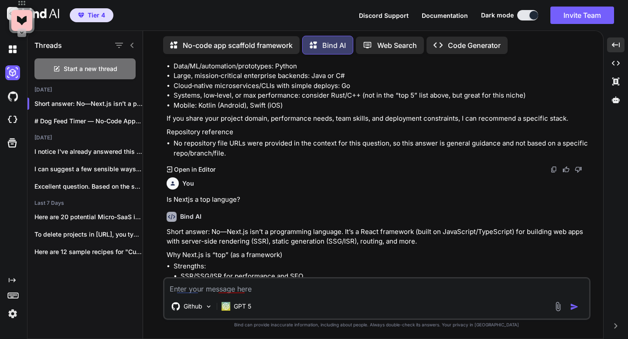
scroll to position [554, 0]
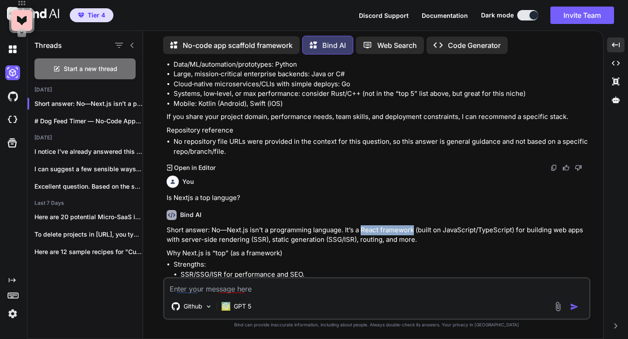
drag, startPoint x: 360, startPoint y: 230, endPoint x: 413, endPoint y: 230, distance: 52.3
click at [413, 230] on p "Short answer: No—Next.js isn’t a programming language. It’s a React framework (…" at bounding box center [378, 235] width 422 height 20
copy p "React framework"
click at [356, 288] on textarea at bounding box center [376, 287] width 425 height 16
paste textarea "React framework"
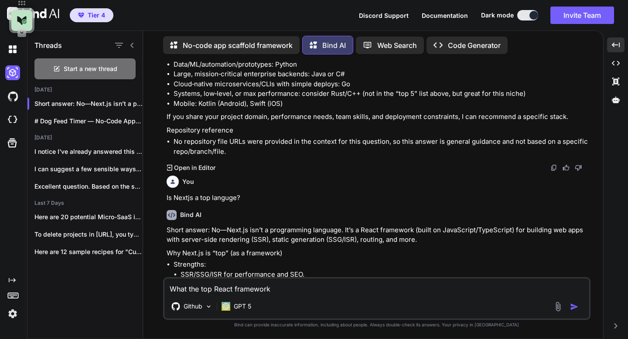
type textarea "What the top React framework?"
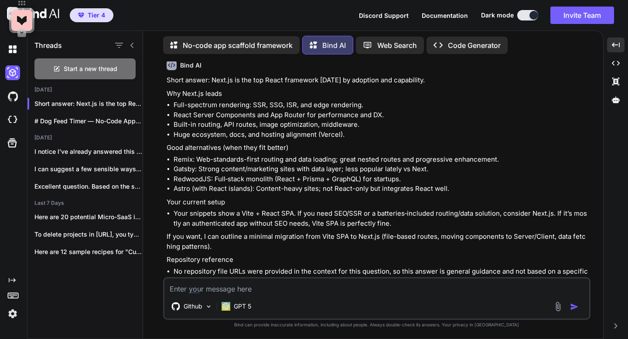
scroll to position [1078, 0]
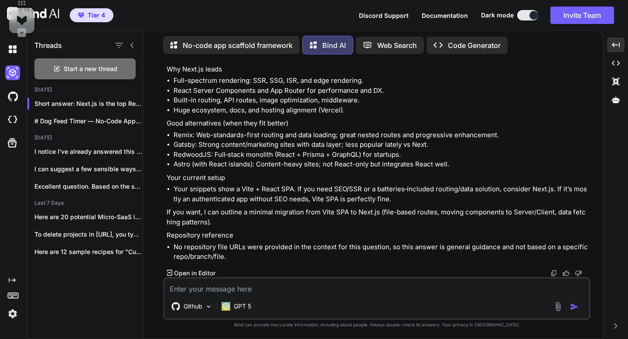
click at [386, 48] on p "Web Search" at bounding box center [397, 45] width 40 height 10
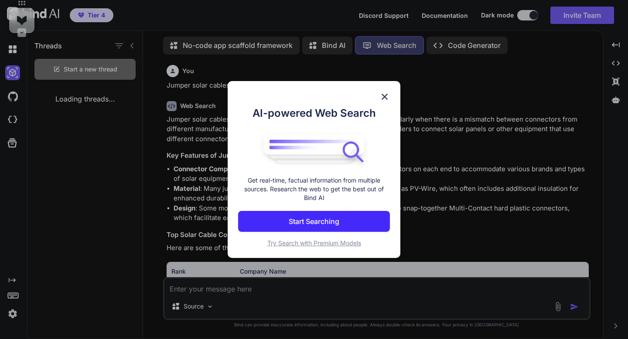
scroll to position [187, 0]
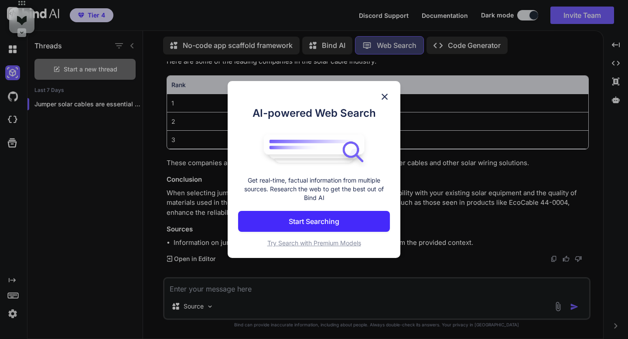
click at [283, 217] on button "Start Searching" at bounding box center [314, 221] width 152 height 21
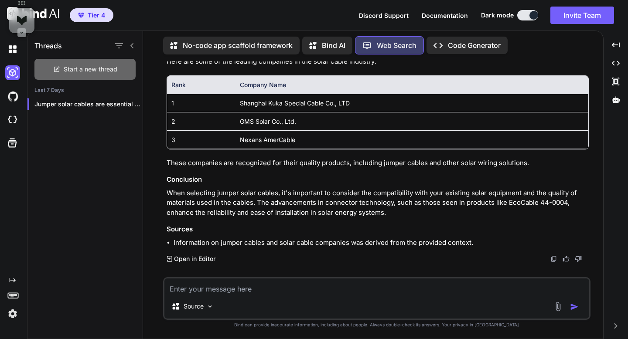
click at [85, 71] on span "Start a new thread" at bounding box center [91, 69] width 54 height 9
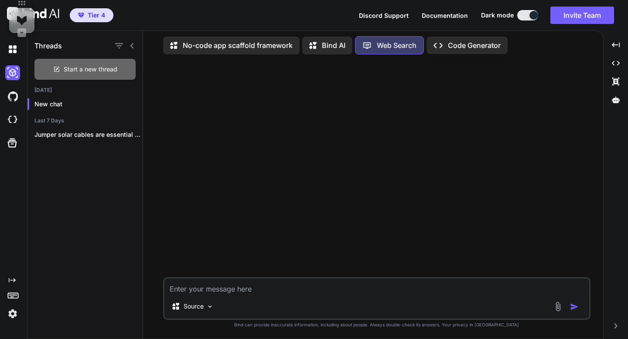
scroll to position [0, 0]
click at [321, 42] on icon at bounding box center [315, 45] width 13 height 11
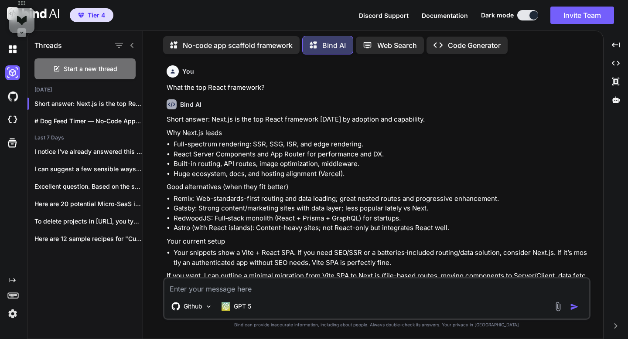
scroll to position [1078, 0]
